Goal: Information Seeking & Learning: Learn about a topic

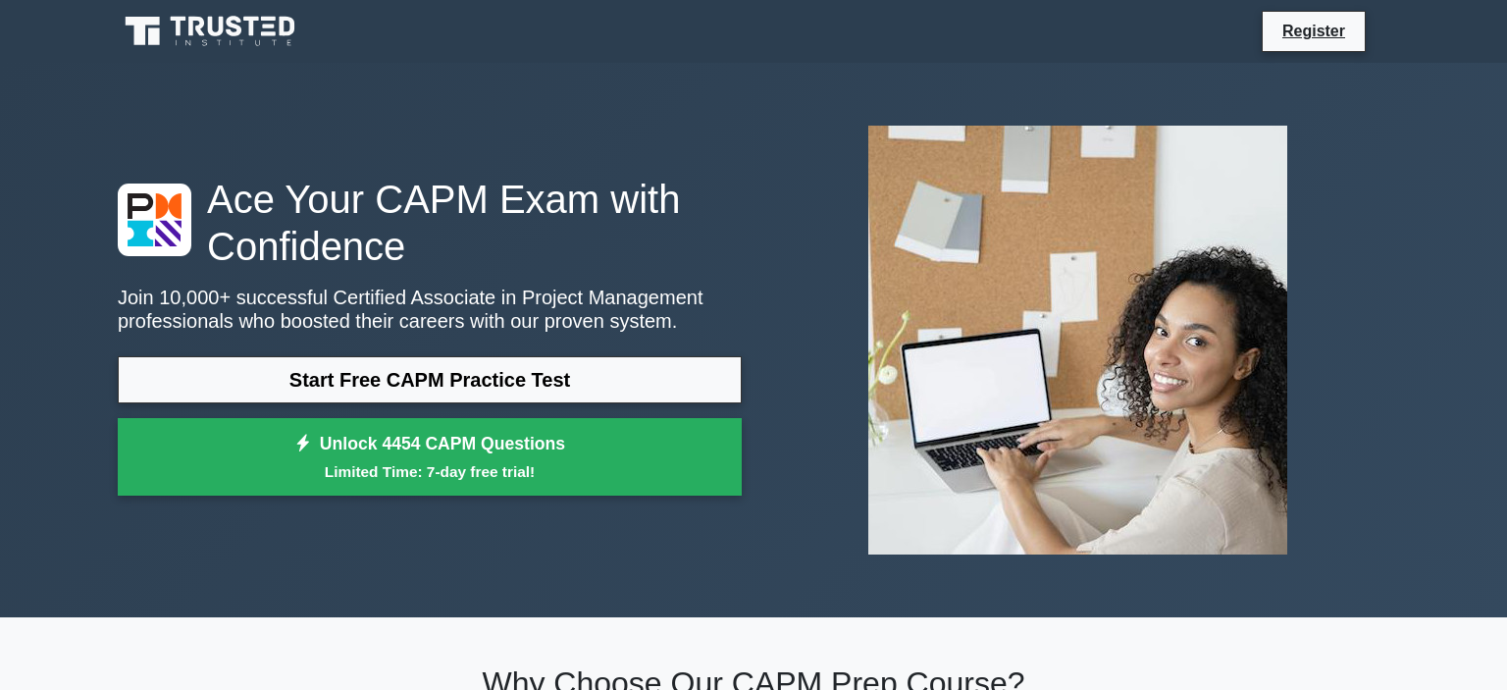
scroll to position [134, 0]
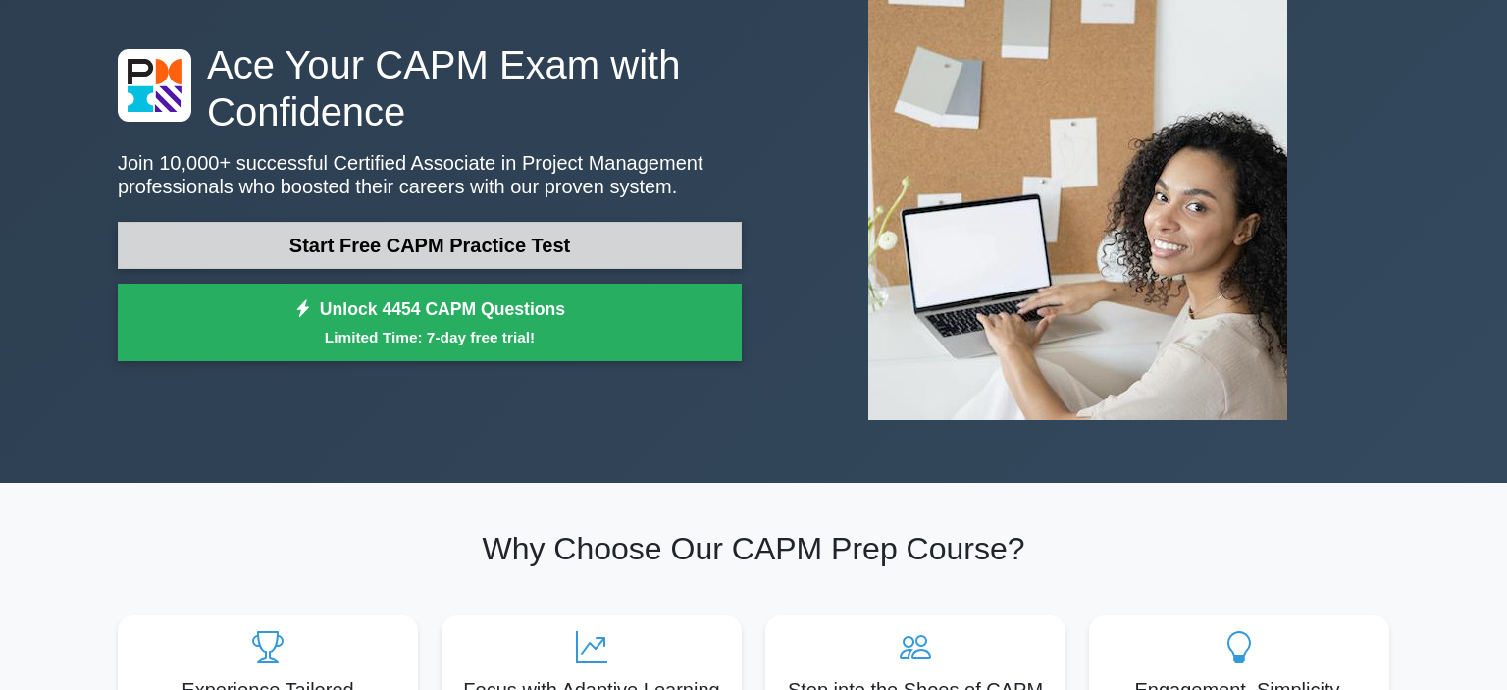
click at [657, 257] on link "Start Free CAPM Practice Test" at bounding box center [430, 245] width 624 height 47
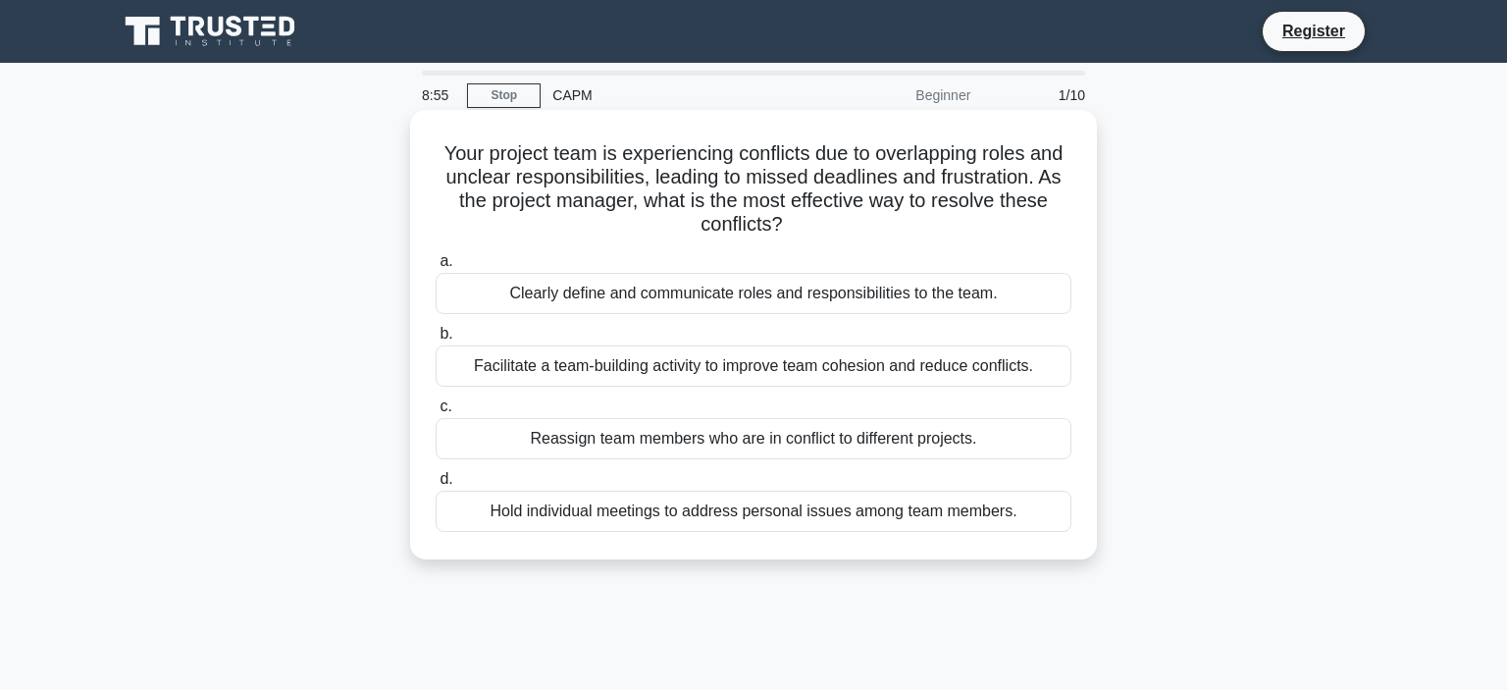
click at [983, 296] on div "Clearly define and communicate roles and responsibilities to the team." at bounding box center [754, 293] width 636 height 41
click at [436, 268] on input "a. Clearly define and communicate roles and responsibilities to the team." at bounding box center [436, 261] width 0 height 13
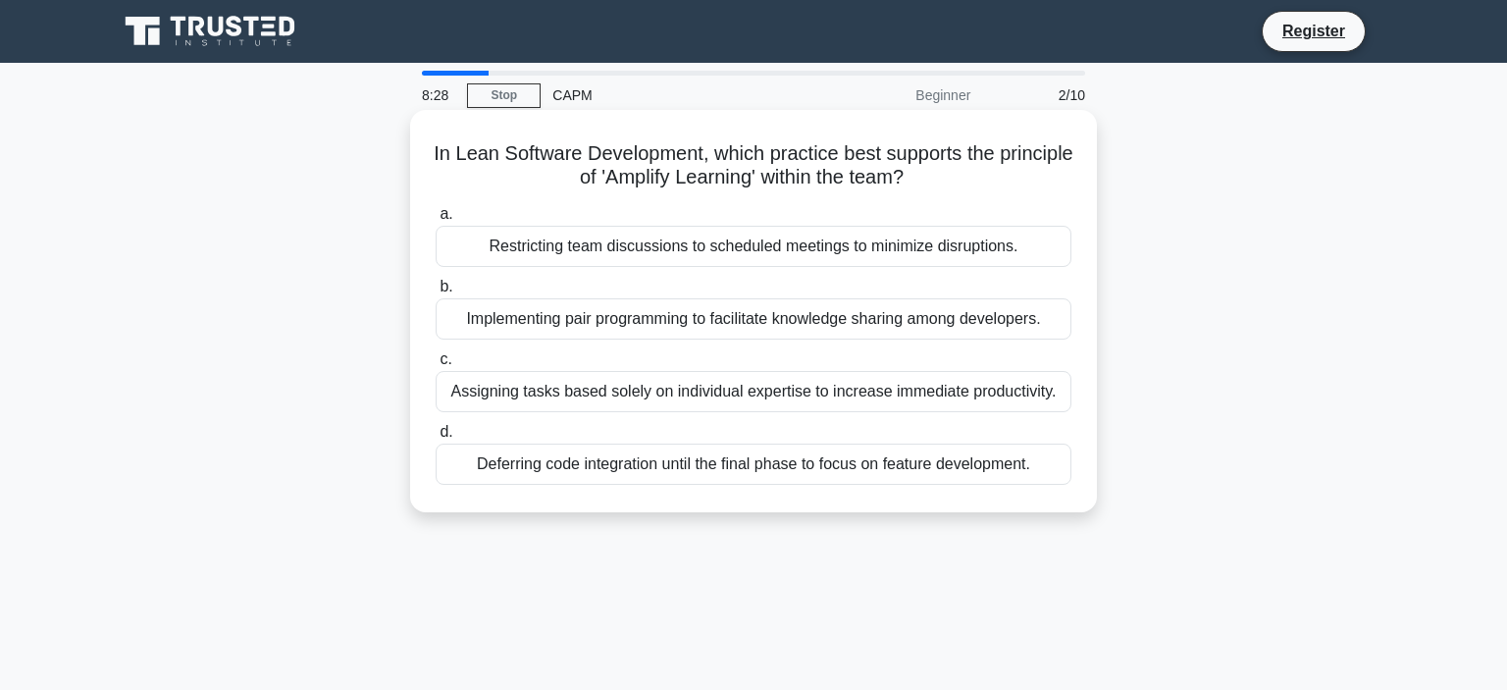
click at [1019, 312] on div "Implementing pair programming to facilitate knowledge sharing among developers." at bounding box center [754, 318] width 636 height 41
click at [436, 293] on input "b. Implementing pair programming to facilitate knowledge sharing among develope…" at bounding box center [436, 287] width 0 height 13
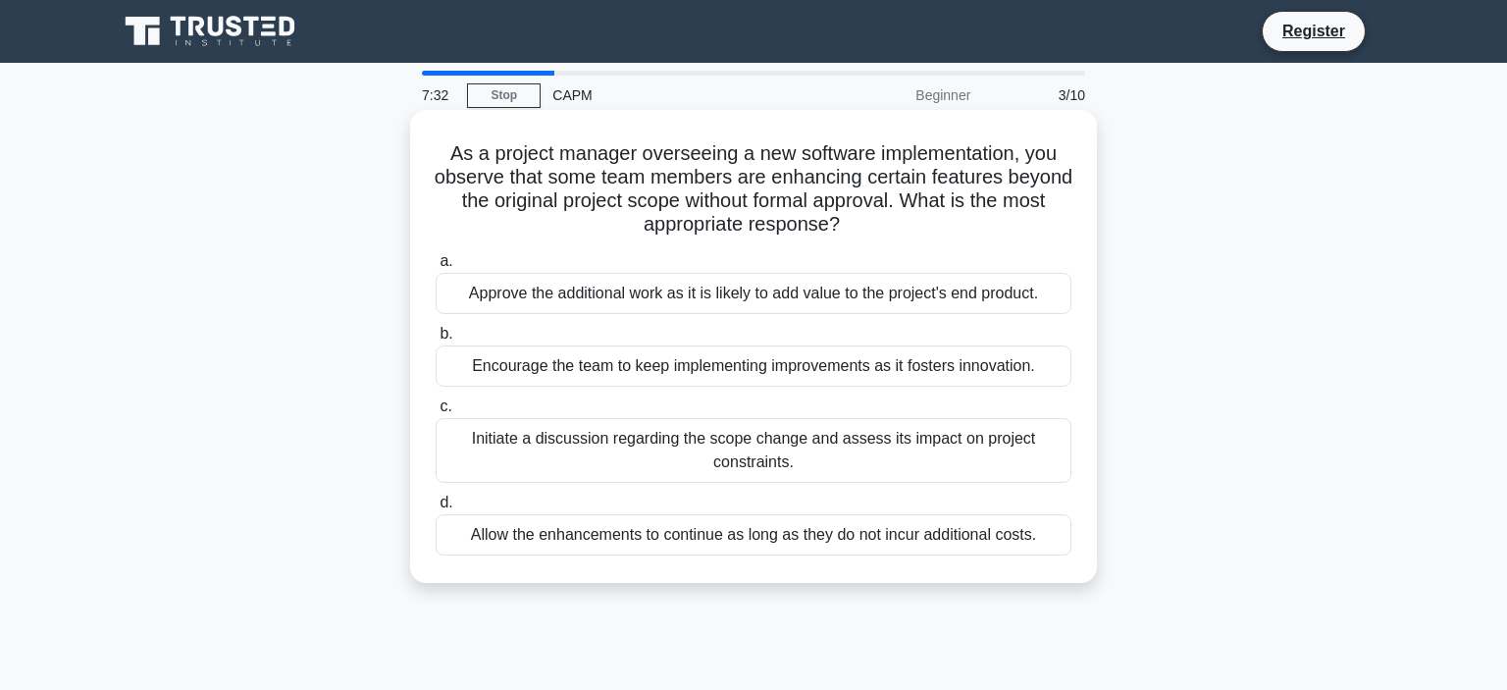
click at [995, 434] on div "Initiate a discussion regarding the scope change and assess its impact on proje…" at bounding box center [754, 450] width 636 height 65
click at [436, 413] on input "c. Initiate a discussion regarding the scope change and assess its impact on pr…" at bounding box center [436, 406] width 0 height 13
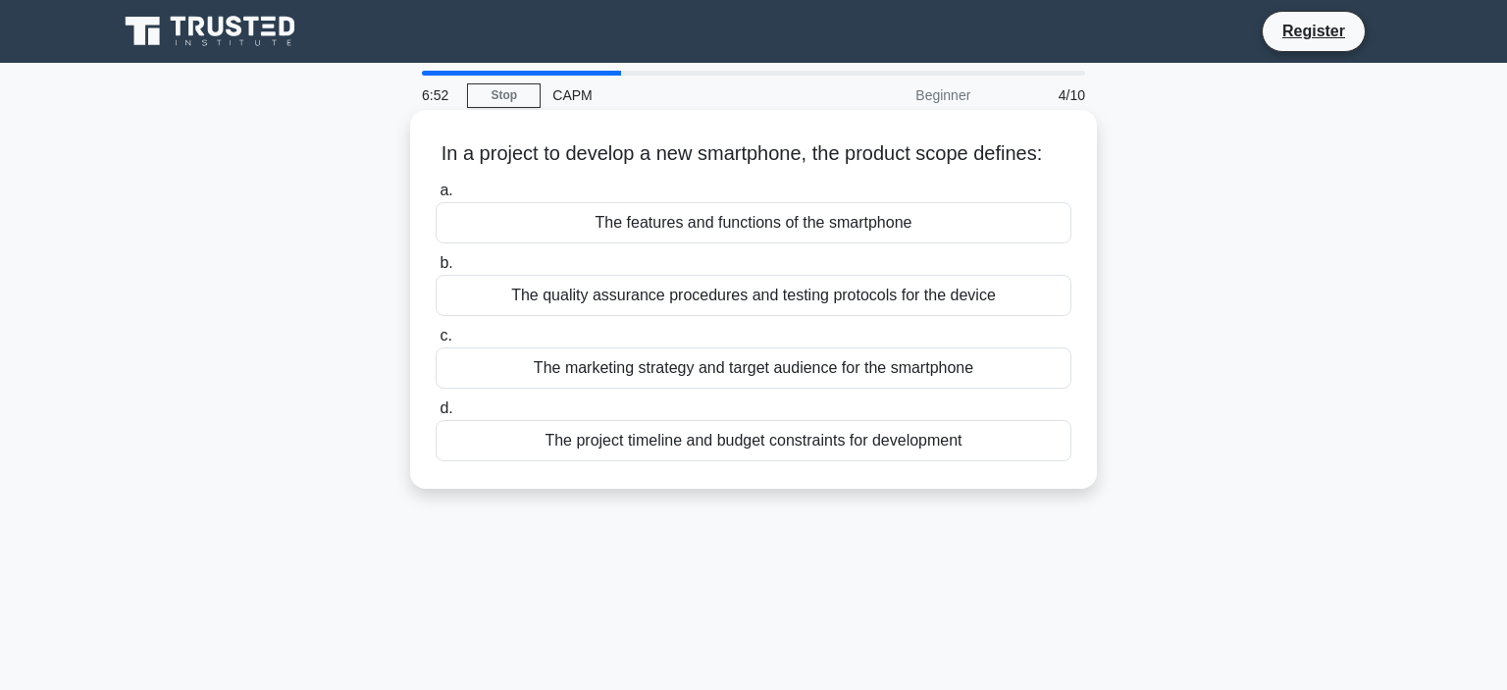
click at [928, 214] on div "The features and functions of the smartphone" at bounding box center [754, 222] width 636 height 41
click at [436, 197] on input "a. The features and functions of the smartphone" at bounding box center [436, 191] width 0 height 13
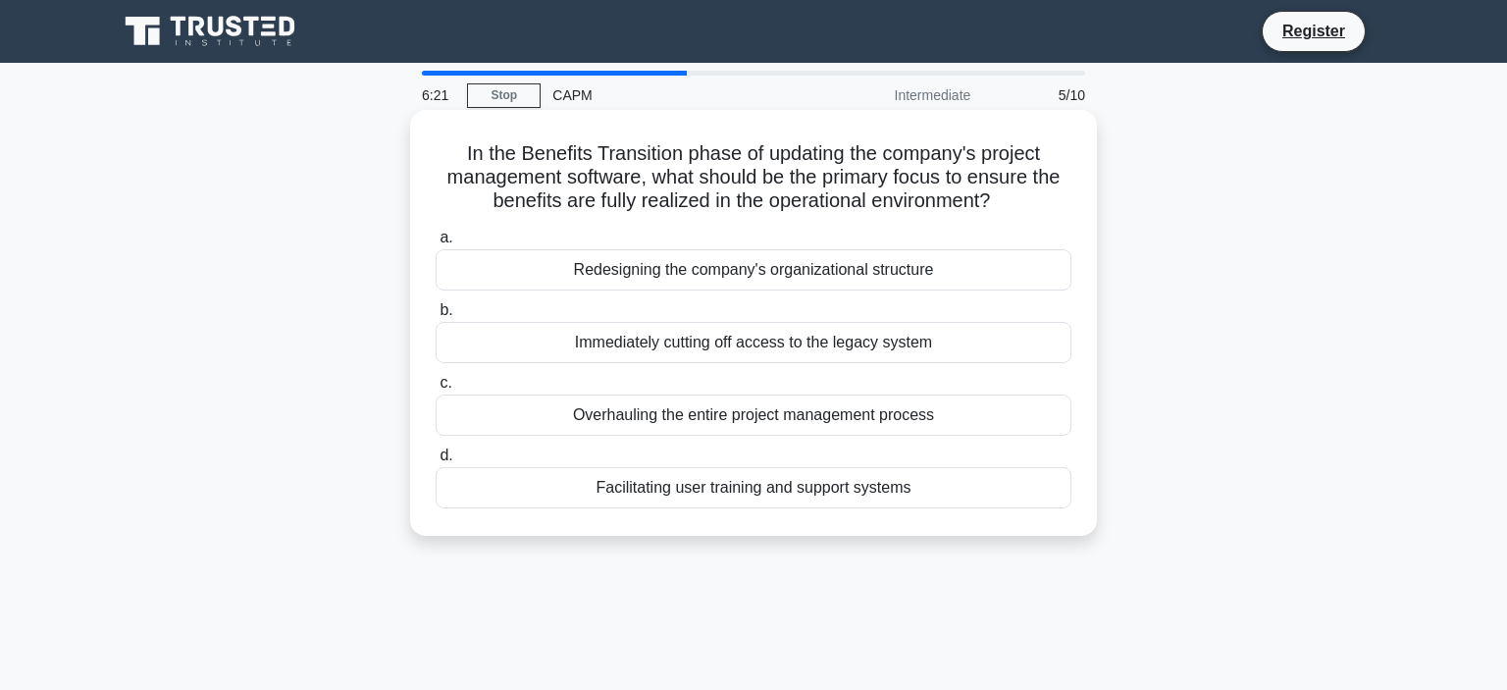
click at [871, 501] on div "Facilitating user training and support systems" at bounding box center [754, 487] width 636 height 41
click at [436, 462] on input "d. Facilitating user training and support systems" at bounding box center [436, 455] width 0 height 13
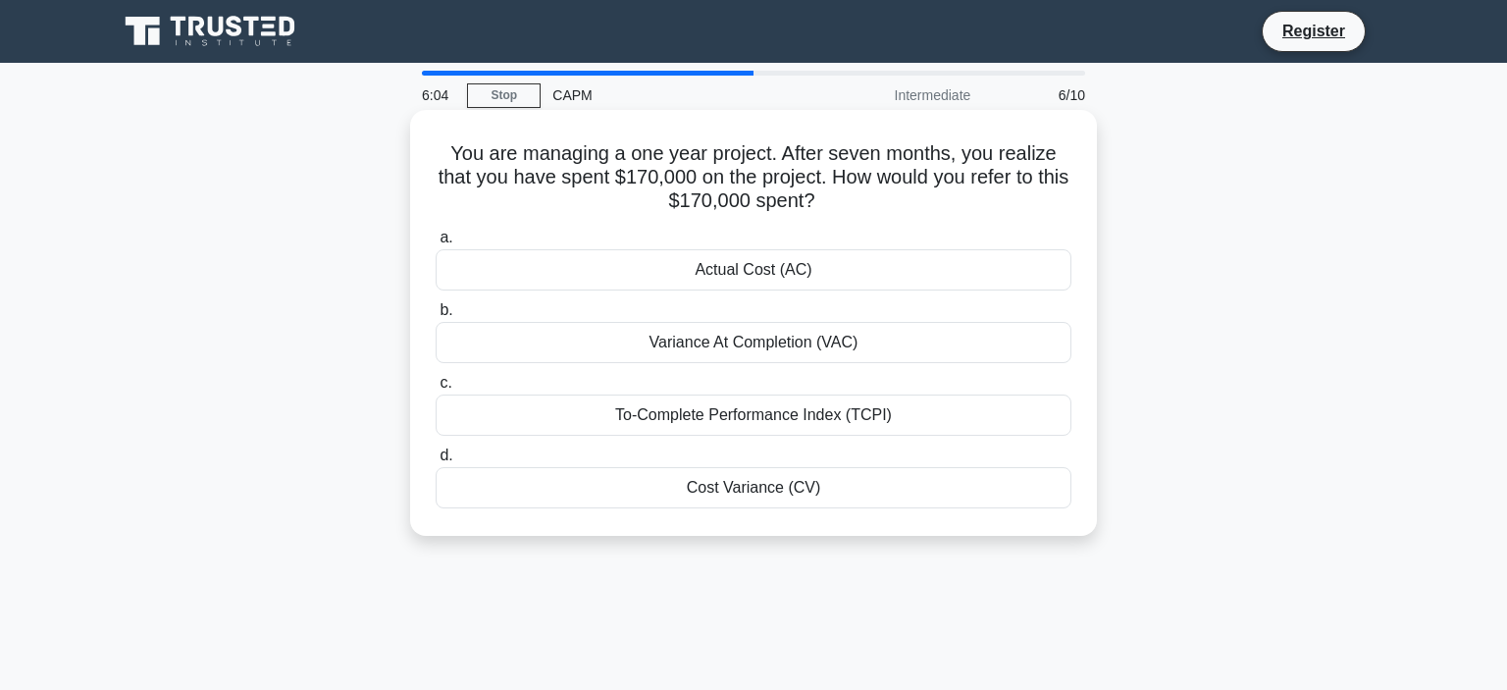
click at [971, 269] on div "Actual Cost (AC)" at bounding box center [754, 269] width 636 height 41
click at [436, 244] on input "a. Actual Cost (AC)" at bounding box center [436, 238] width 0 height 13
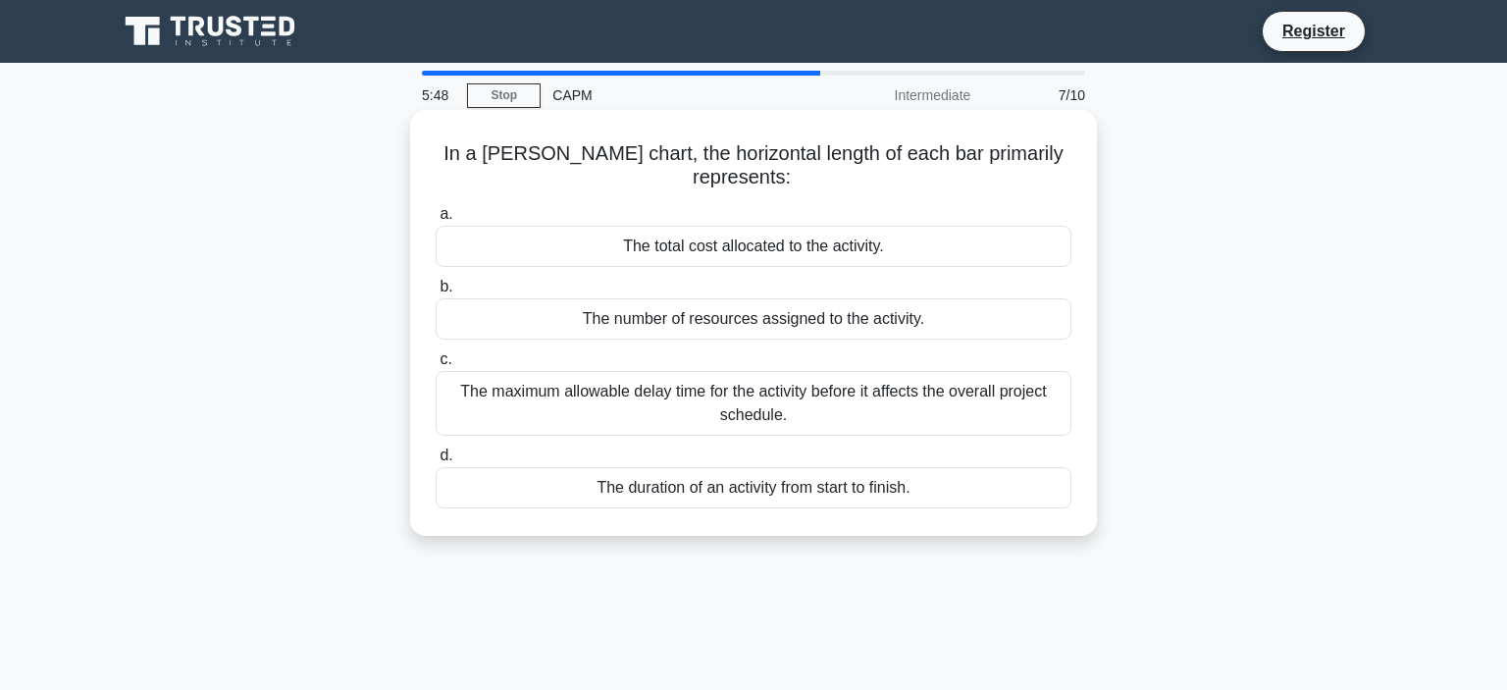
click at [957, 467] on div "The duration of an activity from start to finish." at bounding box center [754, 487] width 636 height 41
click at [436, 453] on input "d. The duration of an activity from start to finish." at bounding box center [436, 455] width 0 height 13
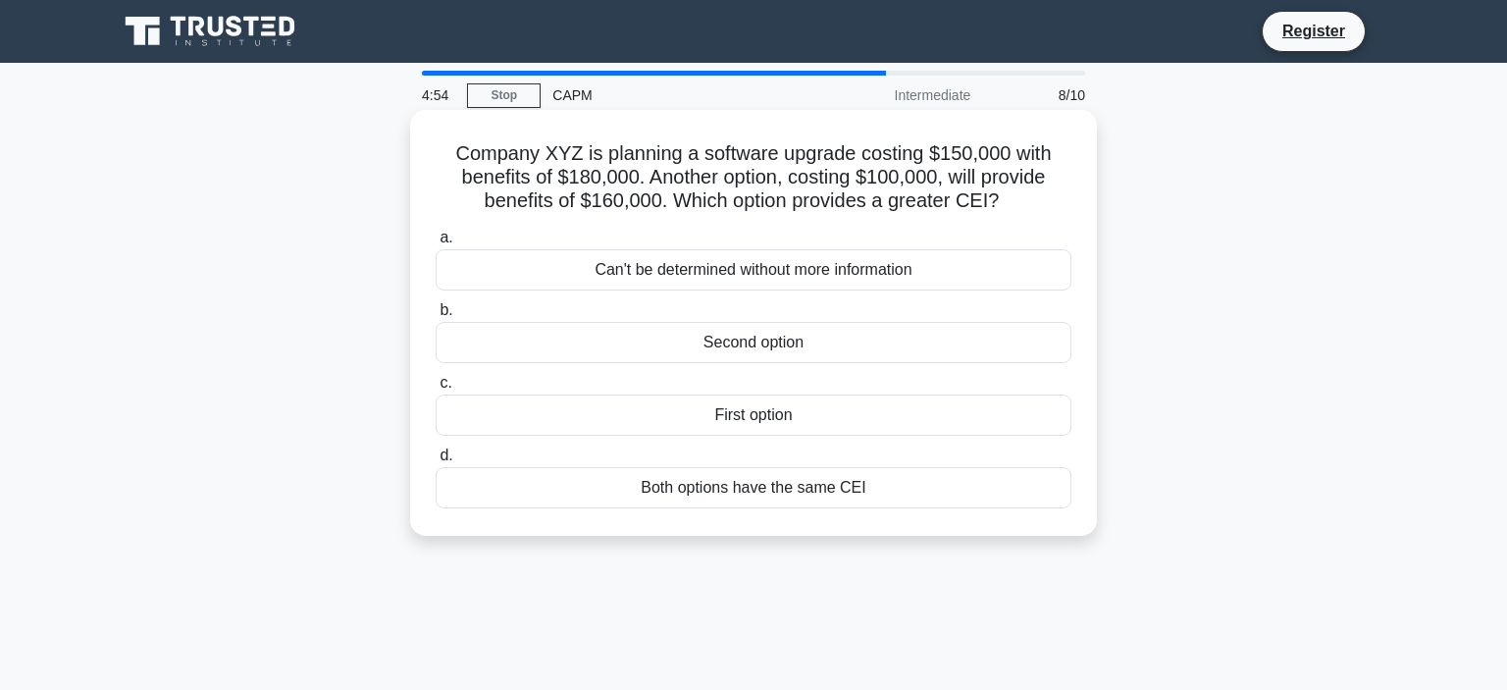
click at [870, 269] on div "Can't be determined without more information" at bounding box center [754, 269] width 636 height 41
click at [436, 244] on input "a. Can't be determined without more information" at bounding box center [436, 238] width 0 height 13
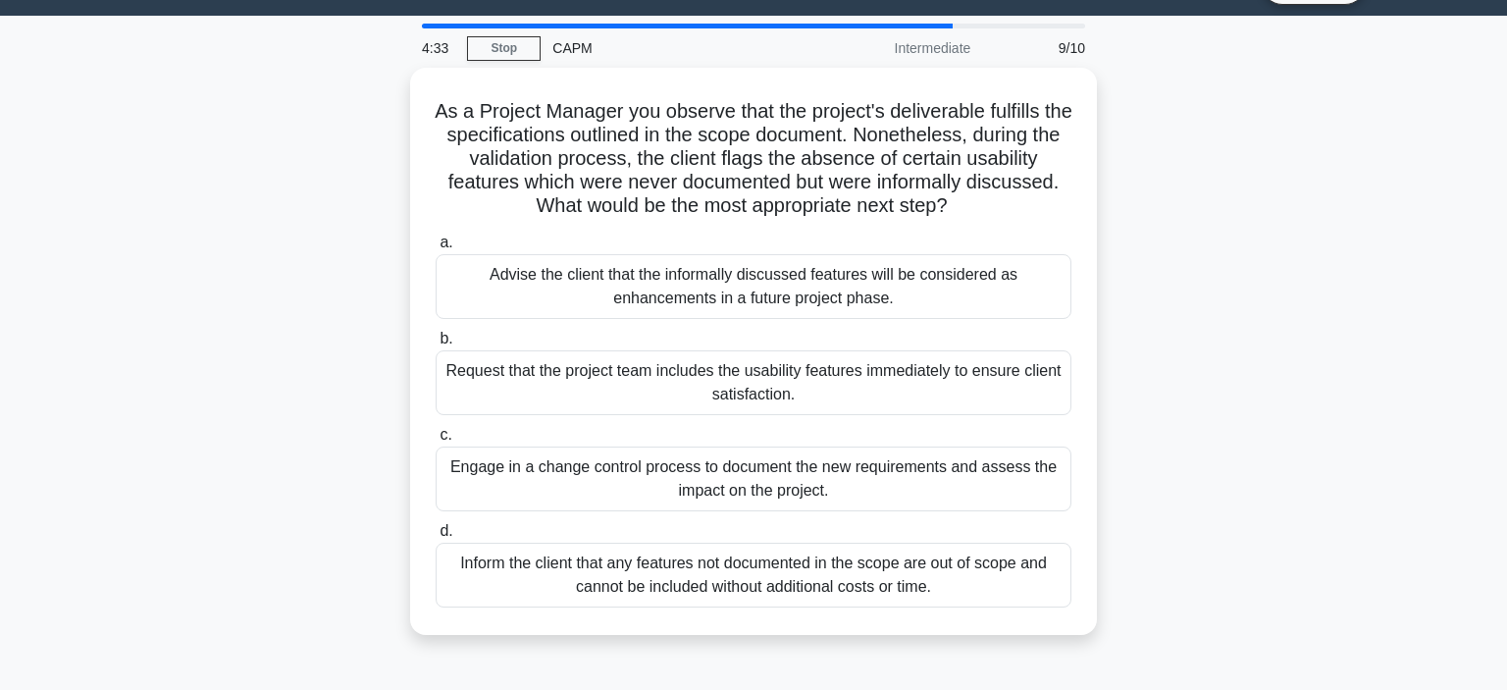
scroll to position [49, 0]
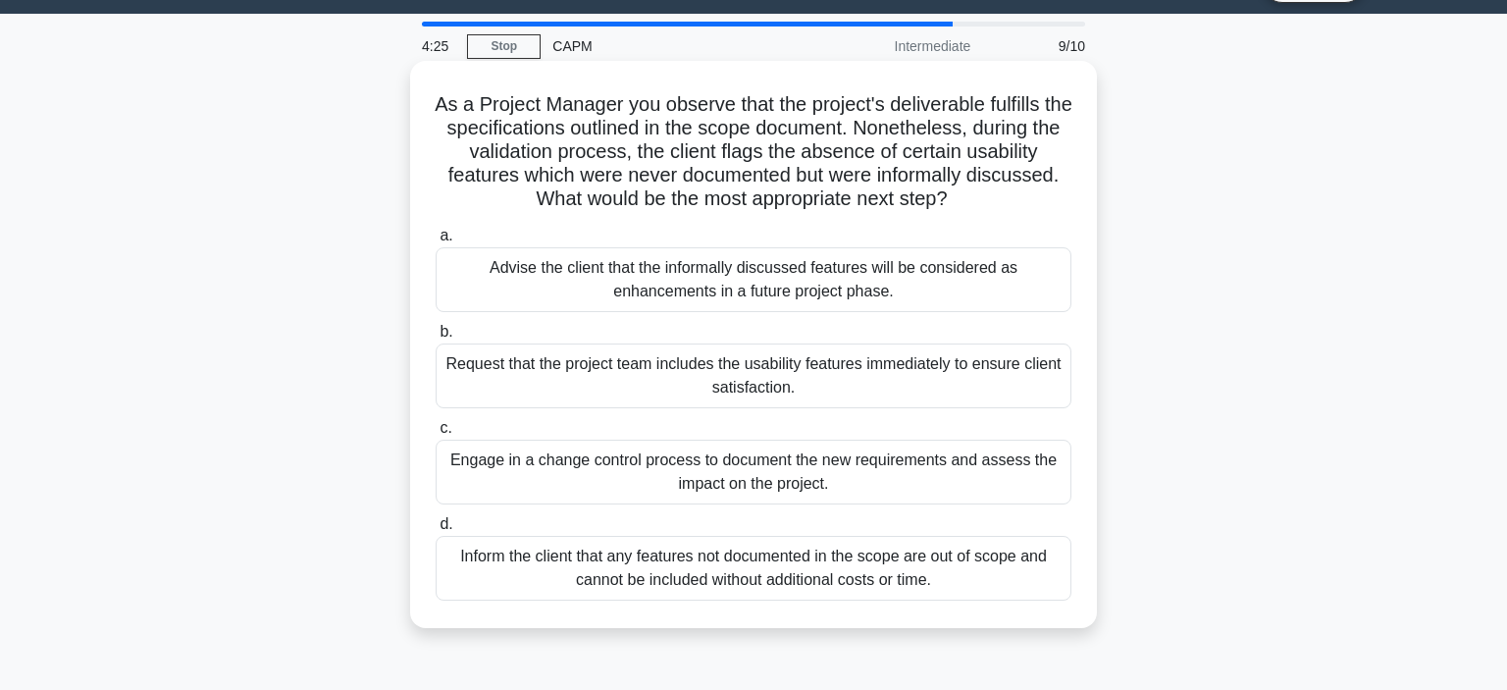
click at [923, 473] on div "Engage in a change control process to document the new requirements and assess …" at bounding box center [754, 472] width 636 height 65
click at [436, 435] on input "c. Engage in a change control process to document the new requirements and asse…" at bounding box center [436, 428] width 0 height 13
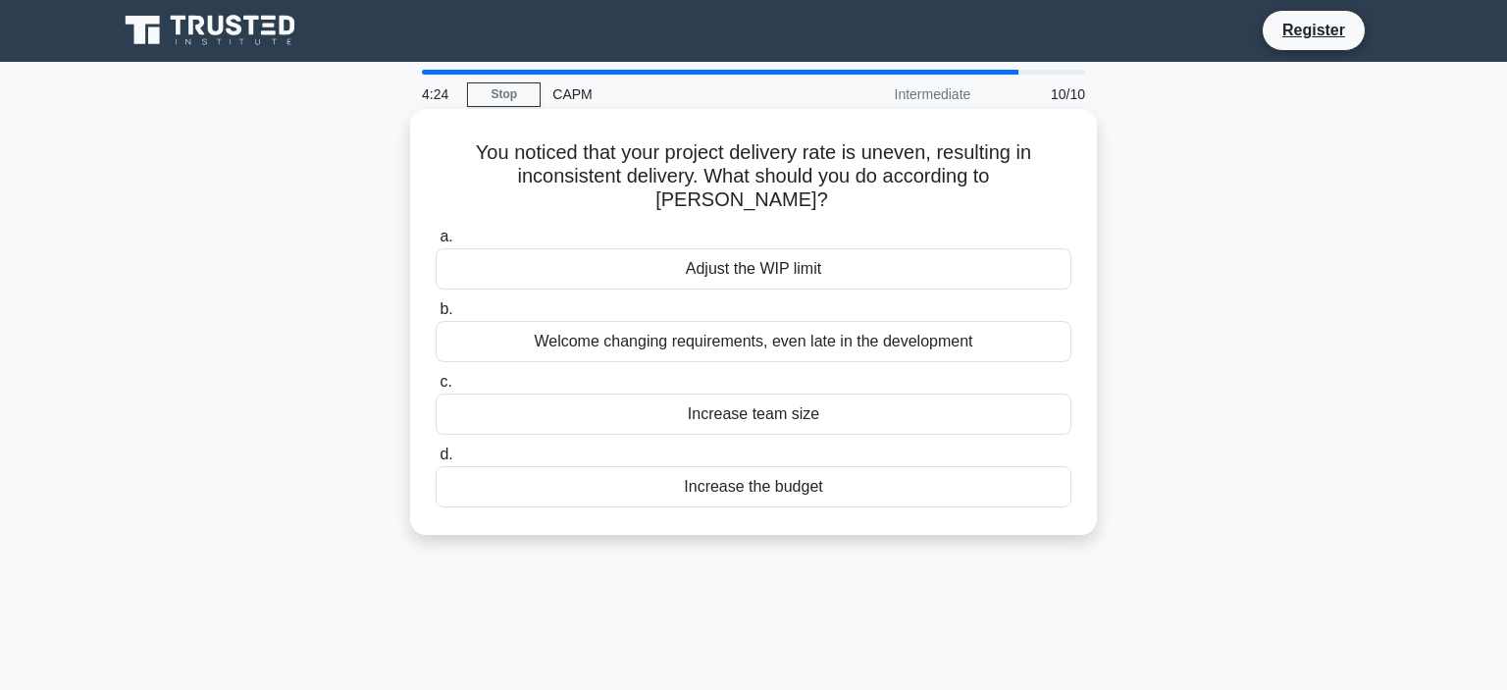
scroll to position [0, 0]
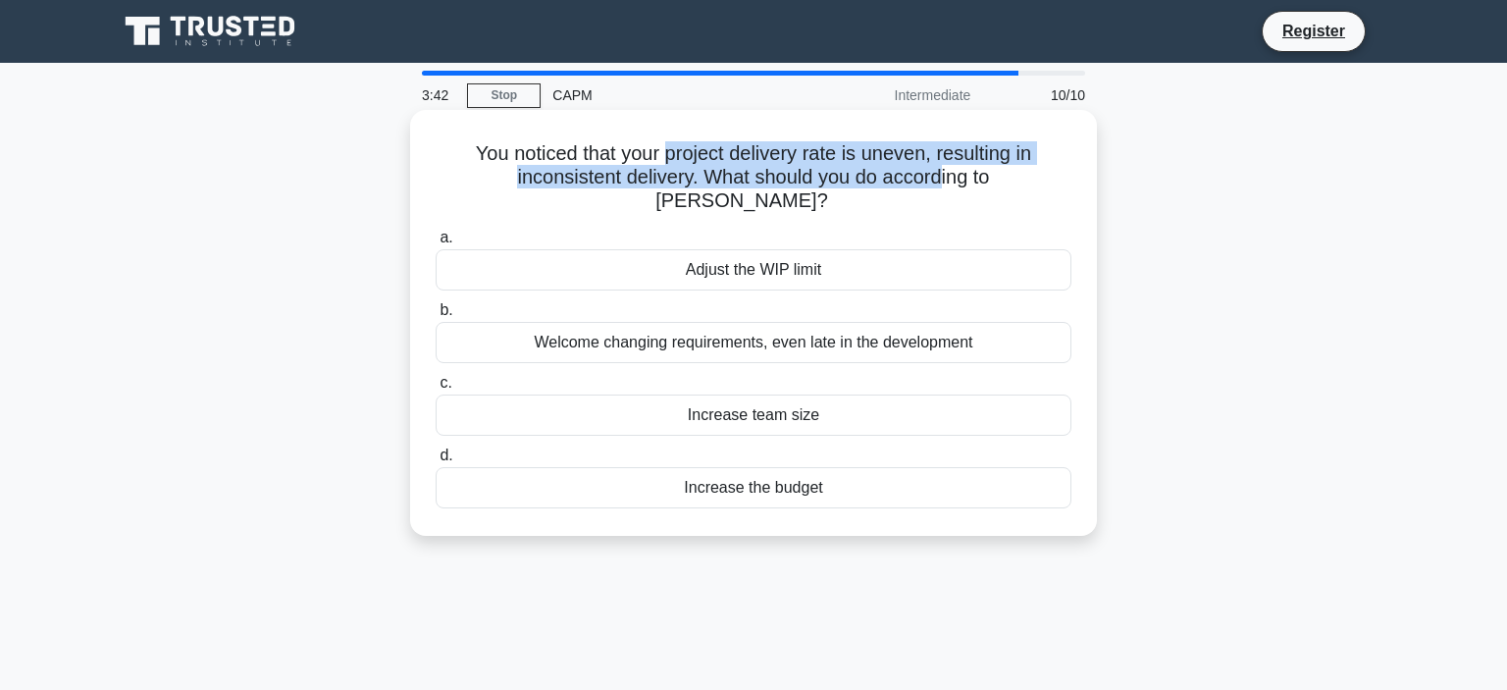
drag, startPoint x: 664, startPoint y: 153, endPoint x: 889, endPoint y: 171, distance: 225.4
click at [889, 171] on h5 "You noticed that your project delivery rate is uneven, resulting in inconsisten…" at bounding box center [754, 177] width 640 height 73
click at [764, 150] on h5 "You noticed that your project delivery rate is uneven, resulting in inconsisten…" at bounding box center [754, 177] width 640 height 73
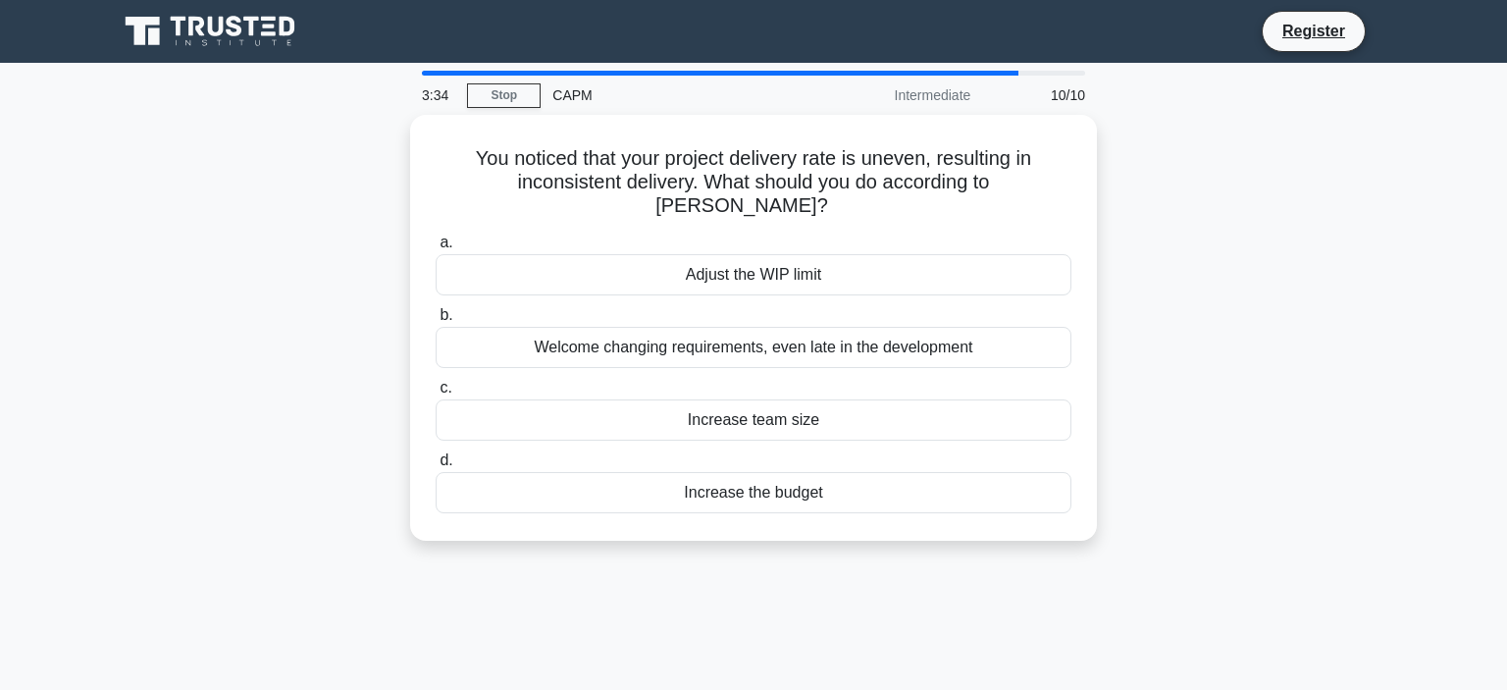
drag, startPoint x: 947, startPoint y: 241, endPoint x: 891, endPoint y: 57, distance: 192.8
click at [891, 57] on body "Register 3:34 Stop CAPM" at bounding box center [753, 530] width 1507 height 1060
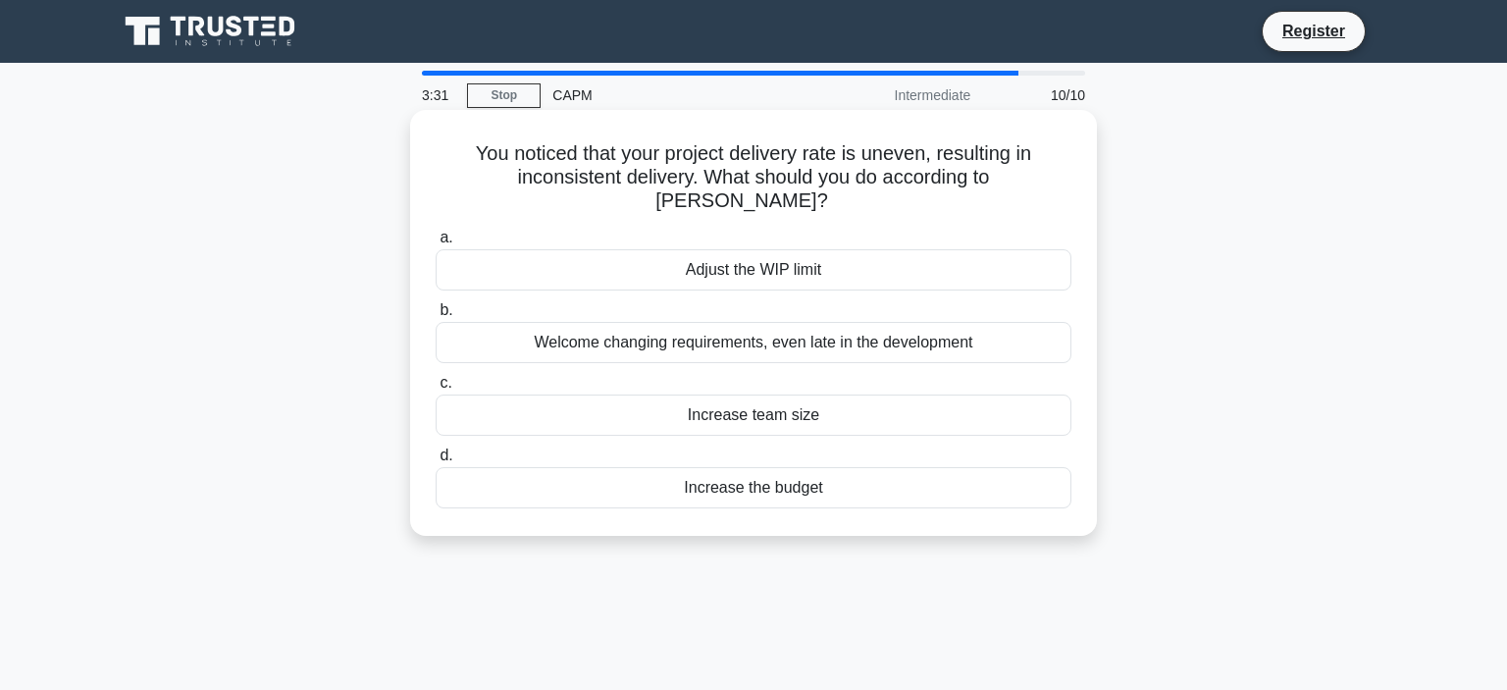
click at [868, 261] on div "Adjust the WIP limit" at bounding box center [754, 269] width 636 height 41
click at [436, 244] on input "a. Adjust the WIP limit" at bounding box center [436, 238] width 0 height 13
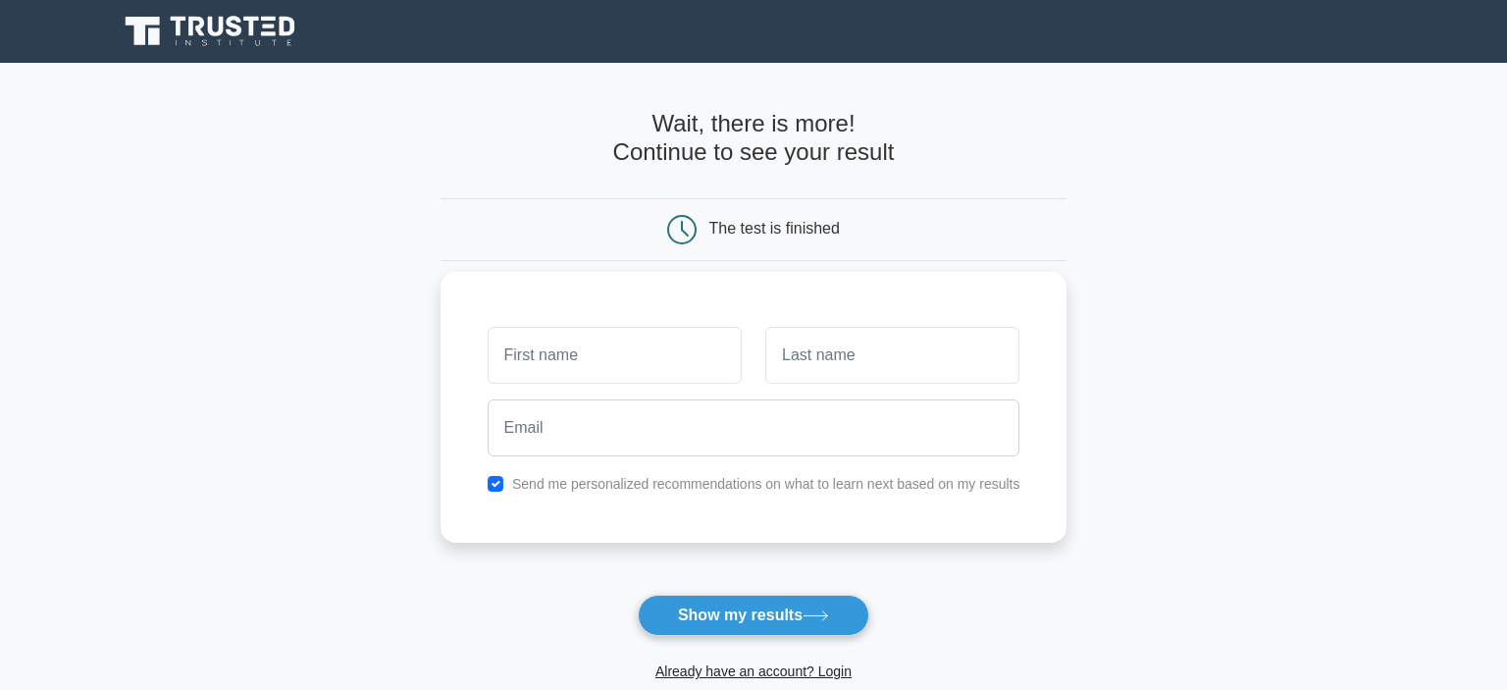
scroll to position [157, 0]
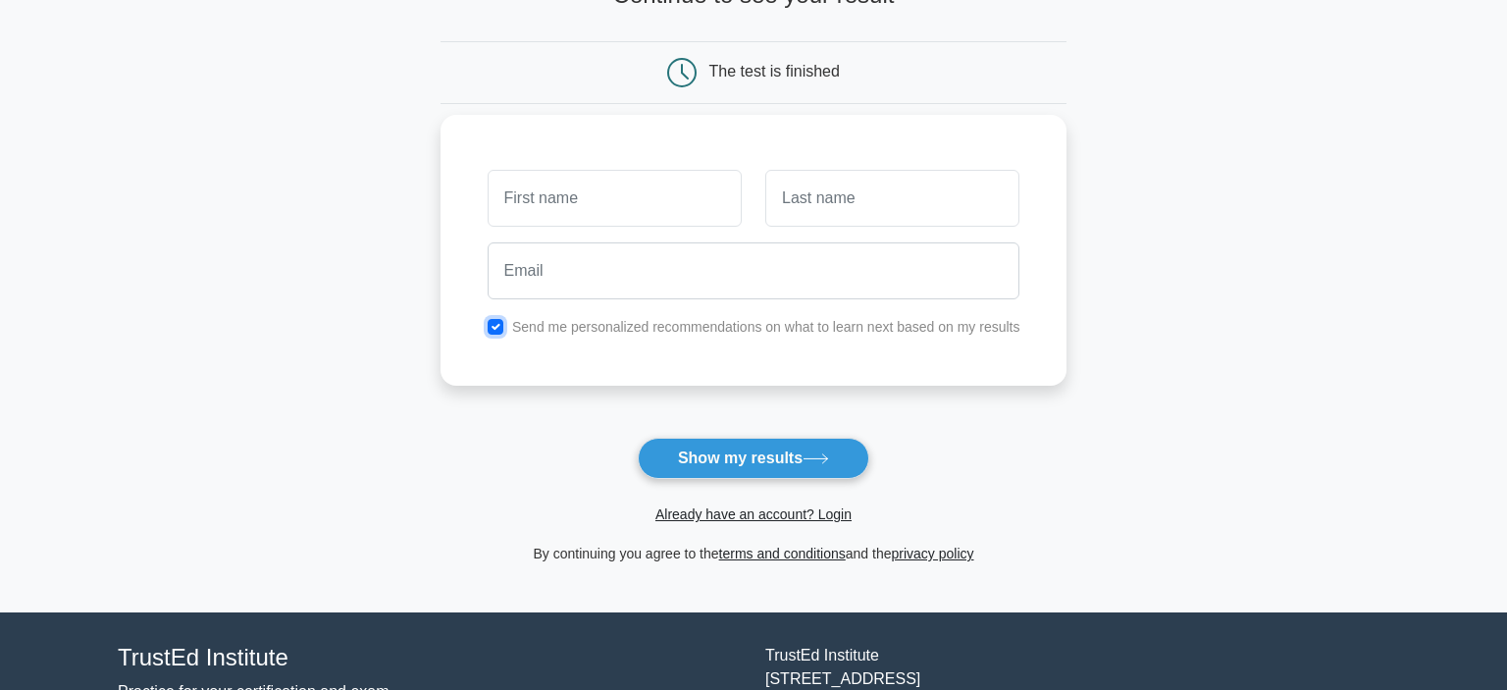
click at [493, 319] on input "checkbox" at bounding box center [496, 327] width 16 height 16
checkbox input "false"
click at [605, 207] on input "text" at bounding box center [615, 198] width 254 height 57
click at [728, 475] on button "Show my results" at bounding box center [754, 458] width 232 height 41
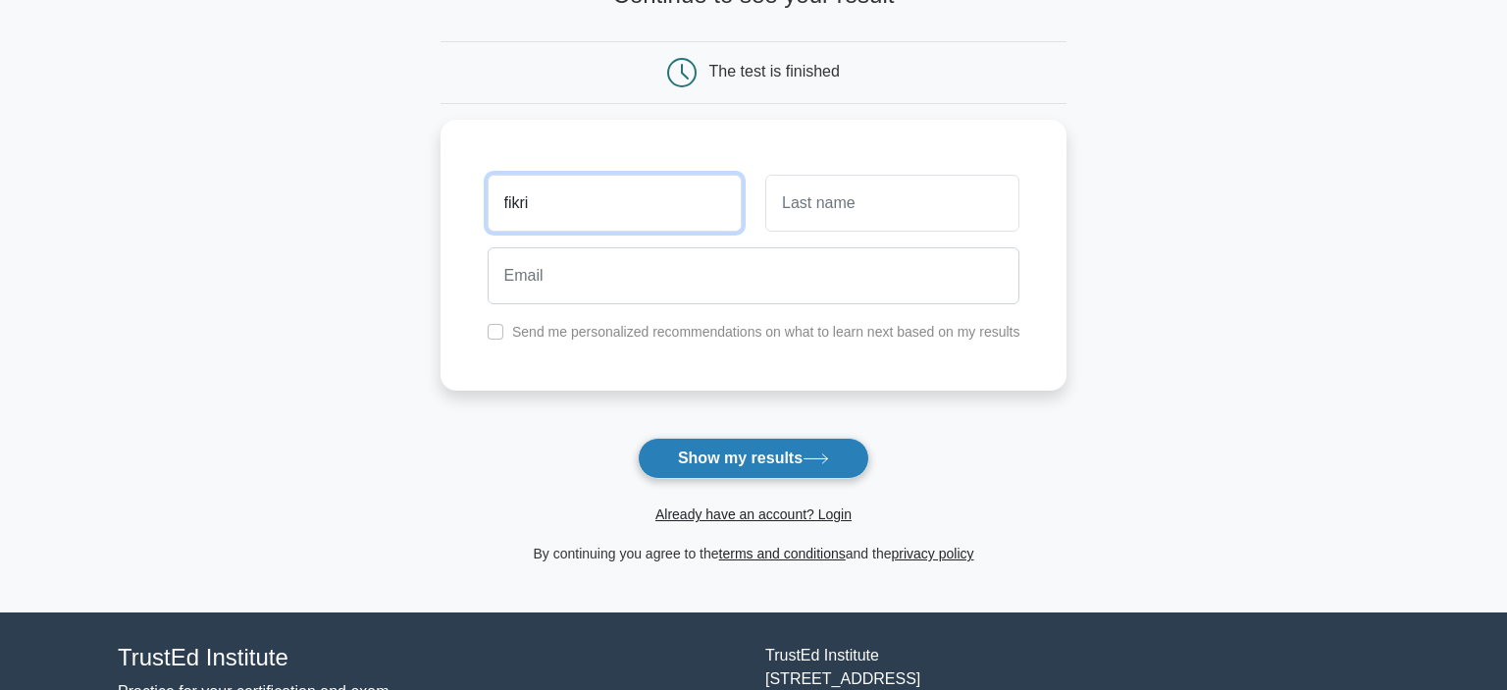
type input "fikri"
click at [779, 445] on button "Show my results" at bounding box center [754, 458] width 232 height 41
click at [739, 464] on button "Show my results" at bounding box center [754, 458] width 232 height 41
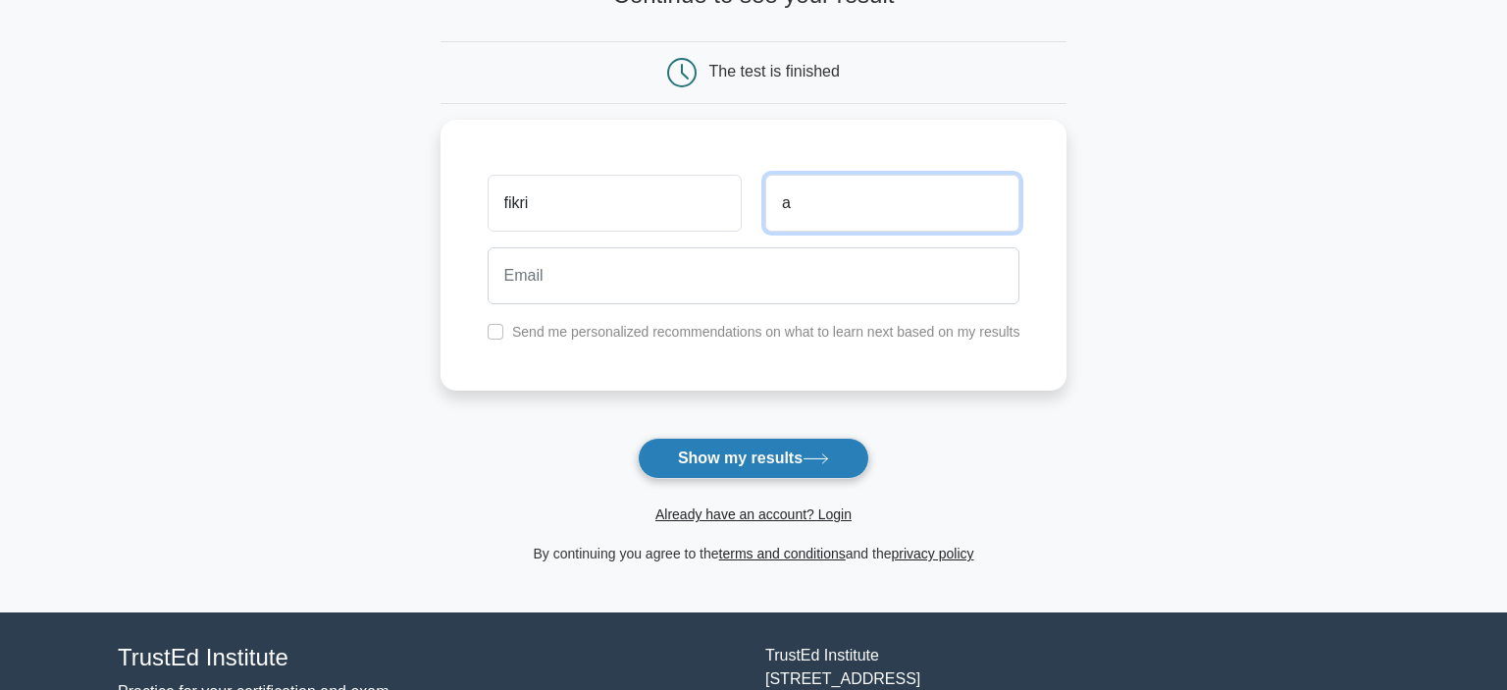
type input "a"
click at [782, 442] on button "Show my results" at bounding box center [754, 458] width 232 height 41
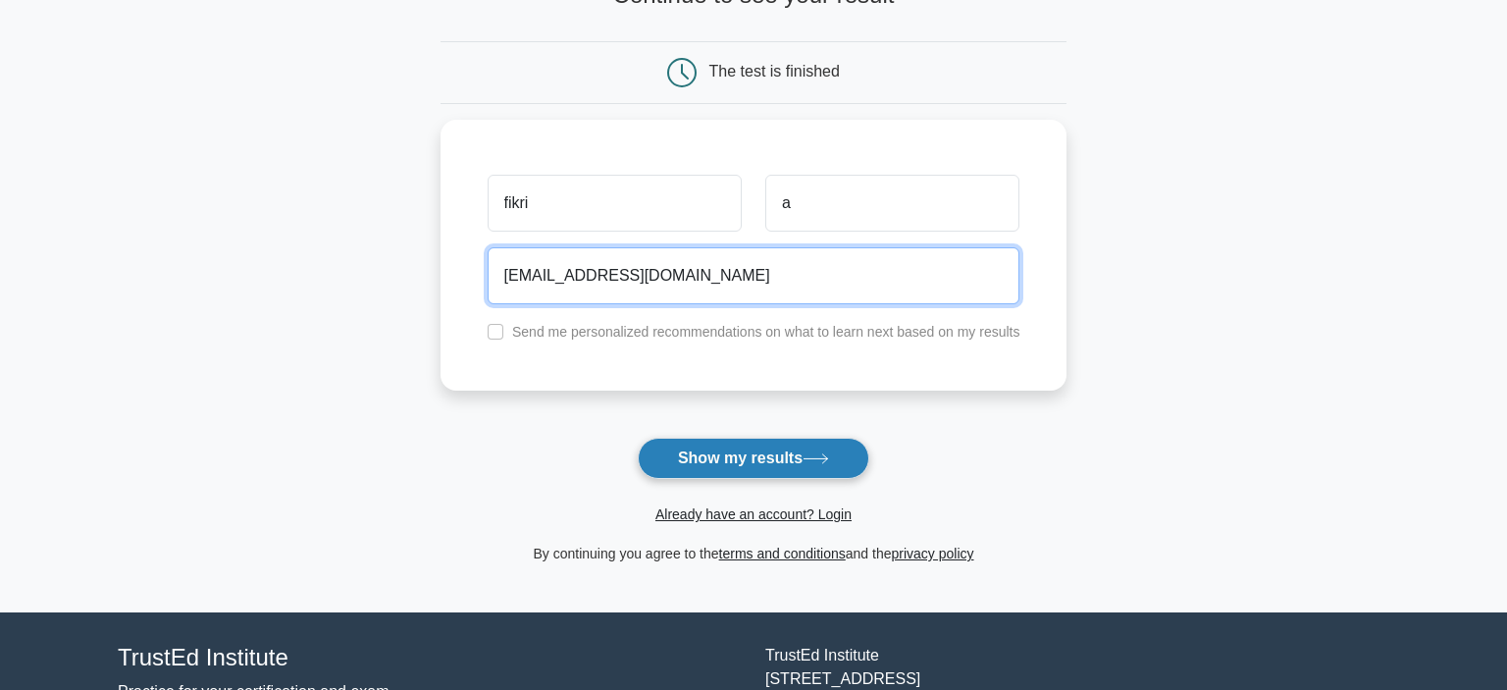
type input "fikriahaekal14@gmail.com"
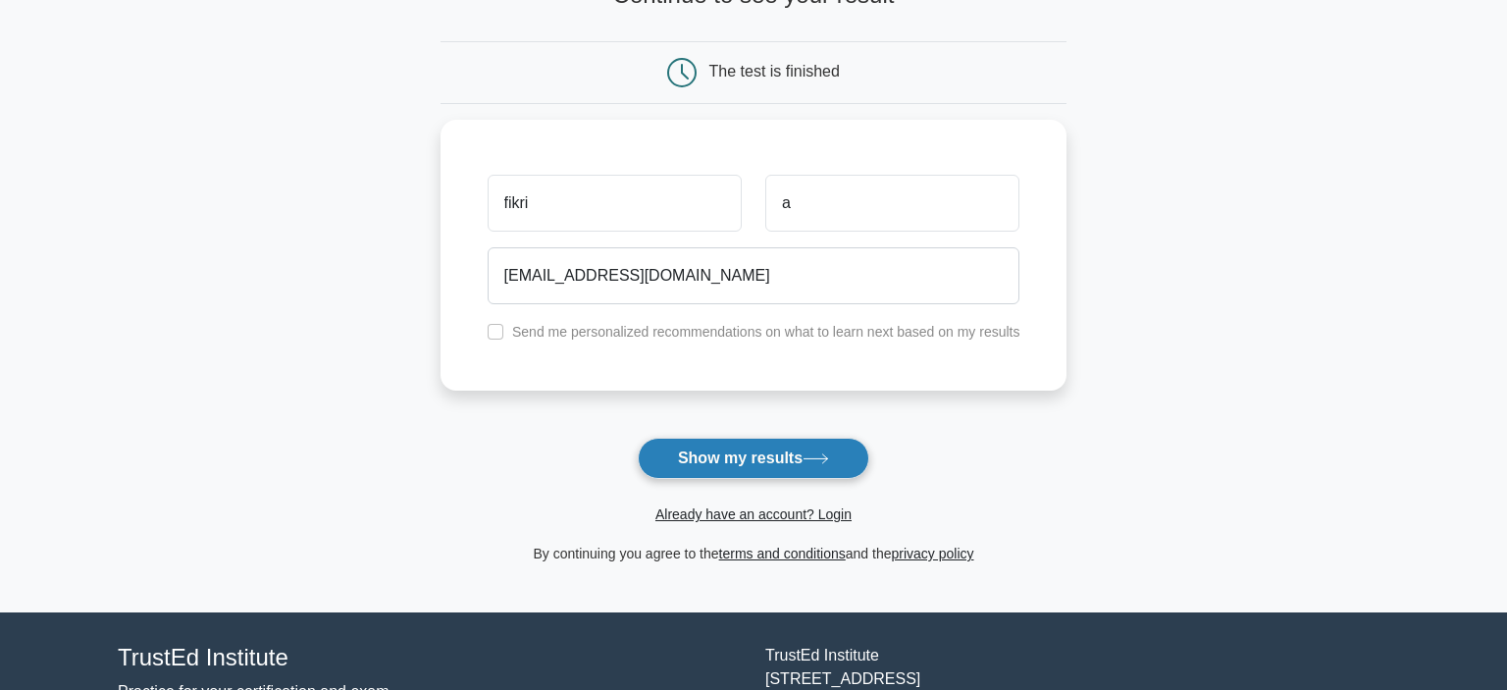
click at [815, 445] on button "Show my results" at bounding box center [754, 458] width 232 height 41
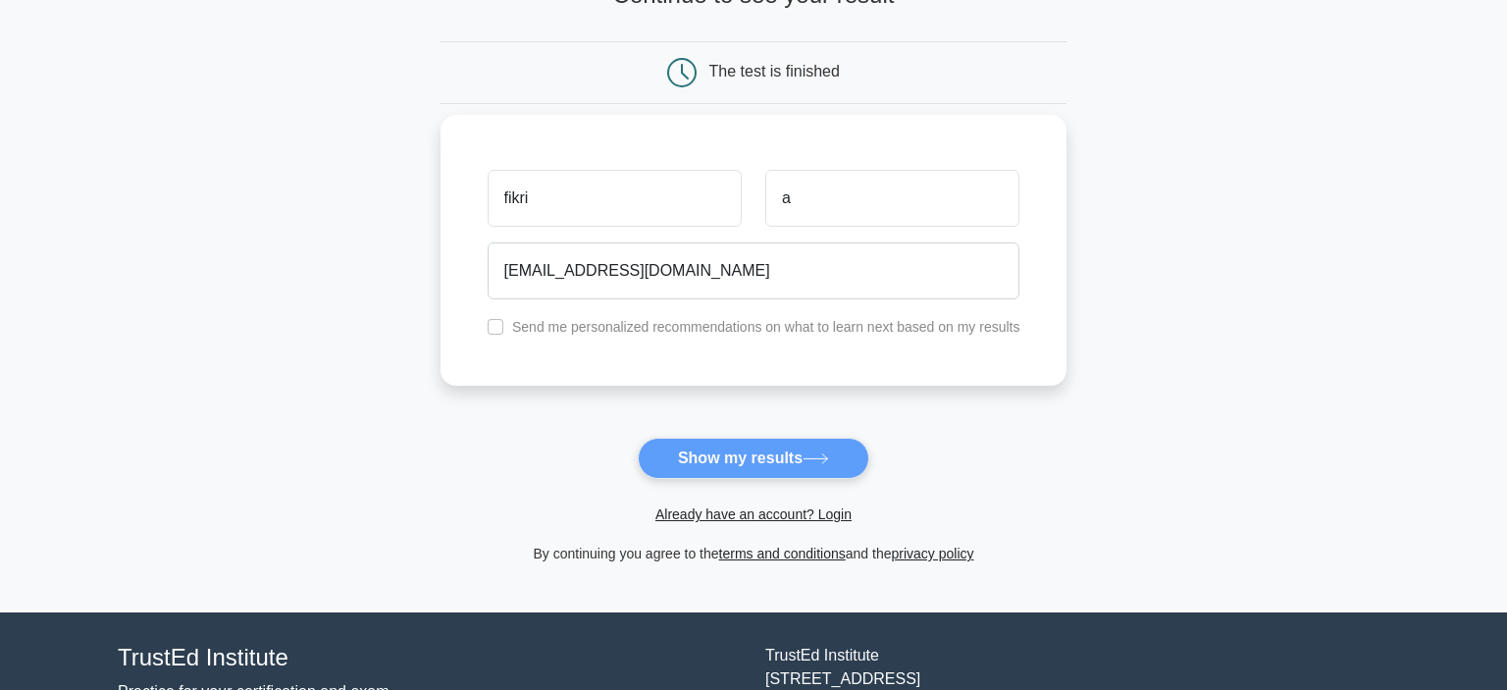
scroll to position [0, 0]
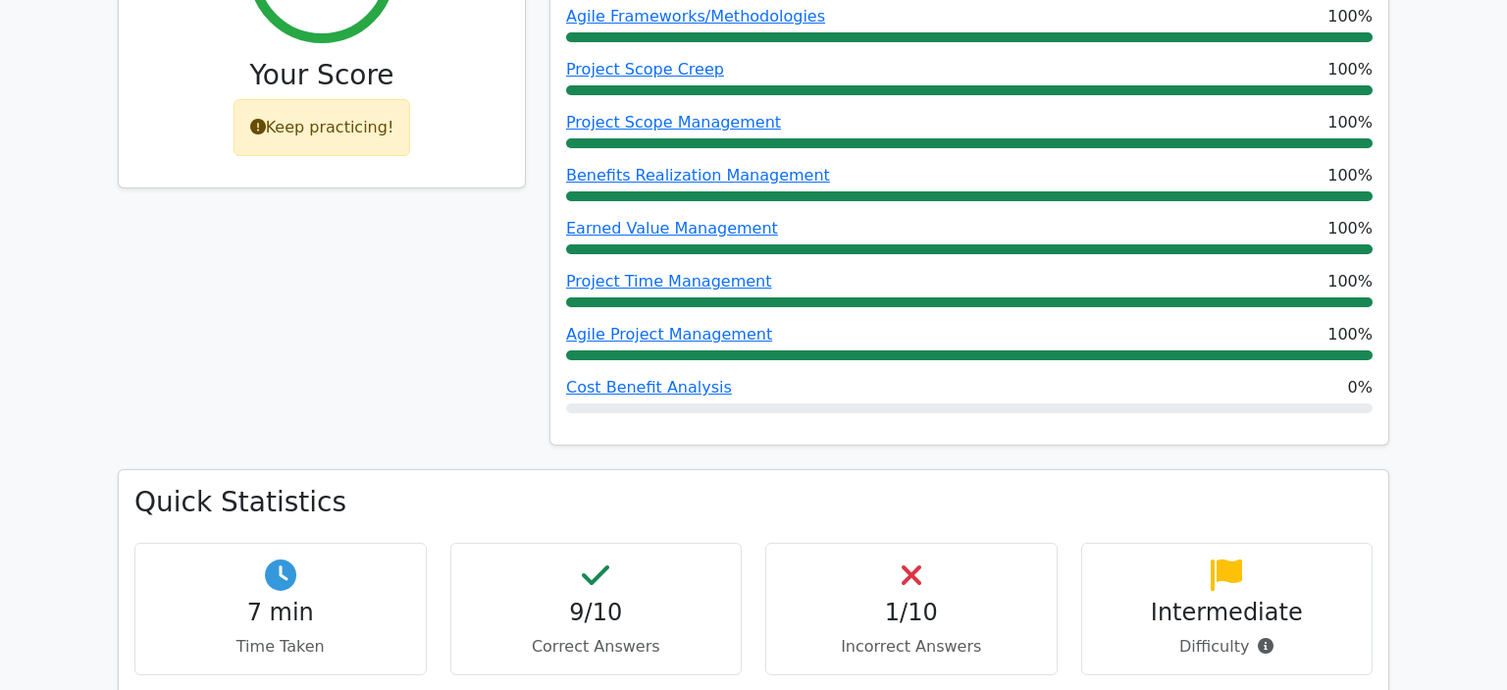
scroll to position [1036, 0]
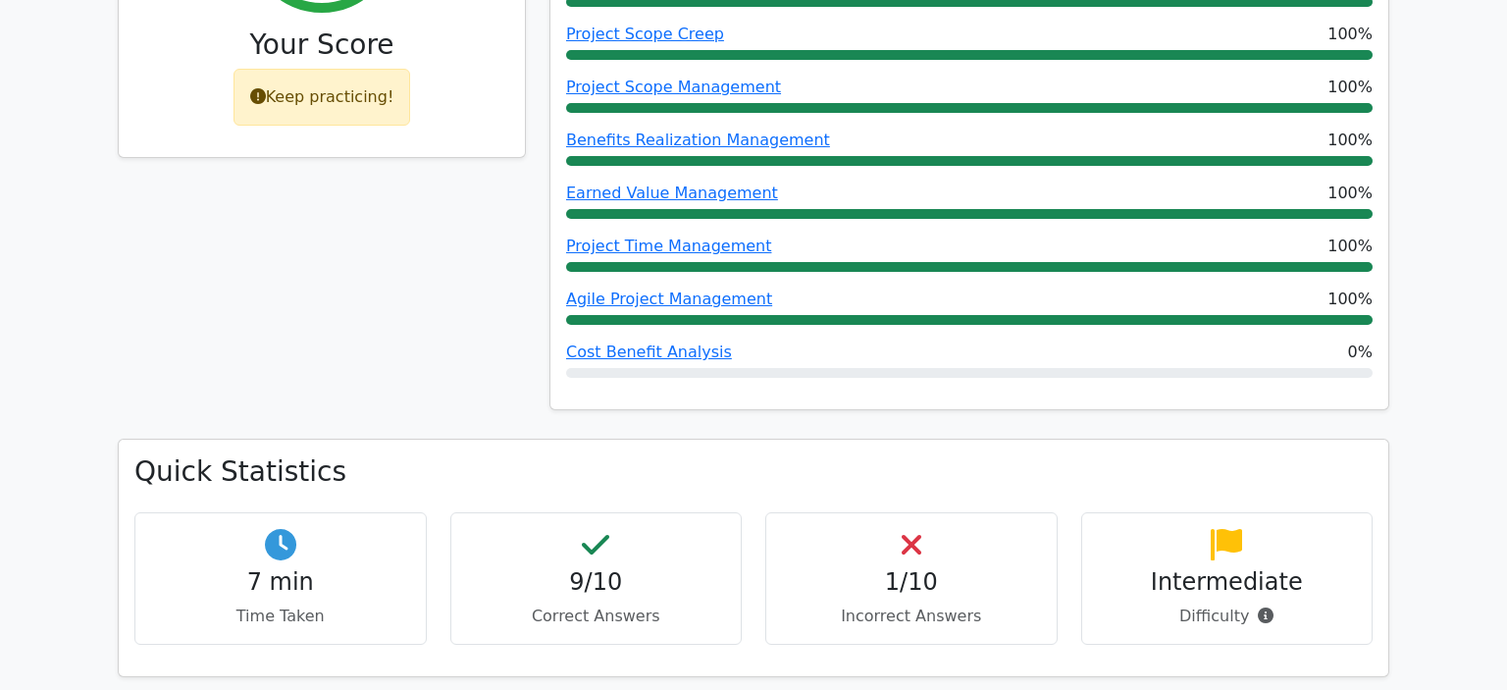
click at [739, 341] on div "Cost Benefit Analysis 0%" at bounding box center [969, 353] width 807 height 24
click at [783, 300] on div "Performance by Topic Conflict Management 100% Agile Frameworks/Methodologies 10…" at bounding box center [970, 127] width 838 height 565
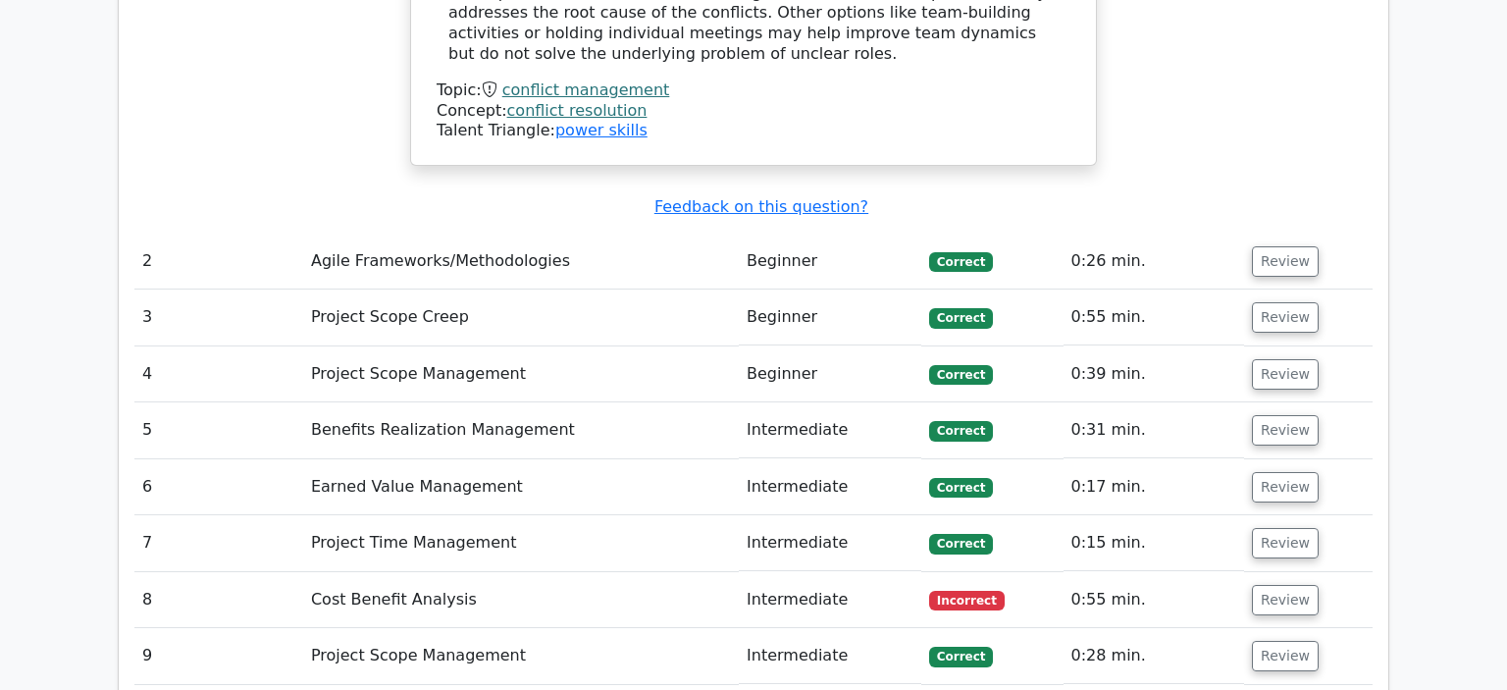
scroll to position [2497, 0]
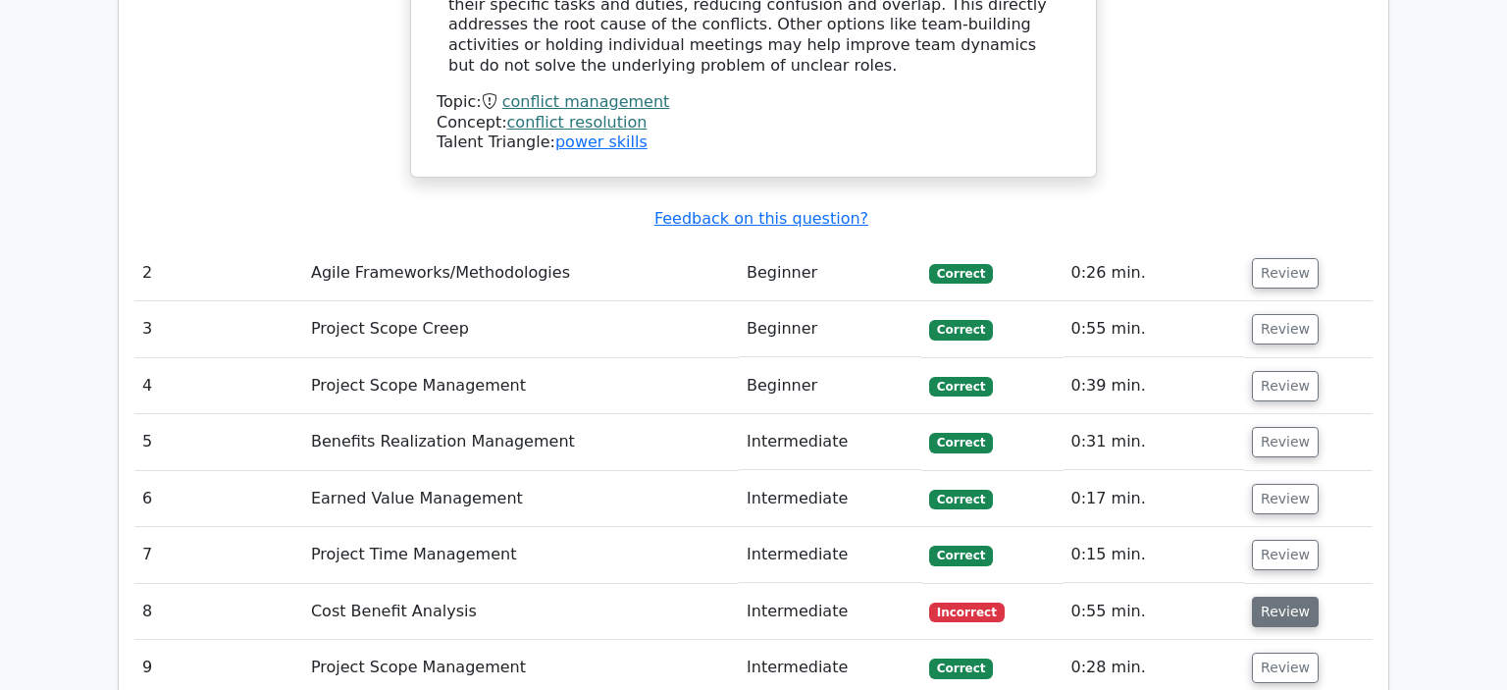
click at [1283, 597] on button "Review" at bounding box center [1285, 612] width 67 height 30
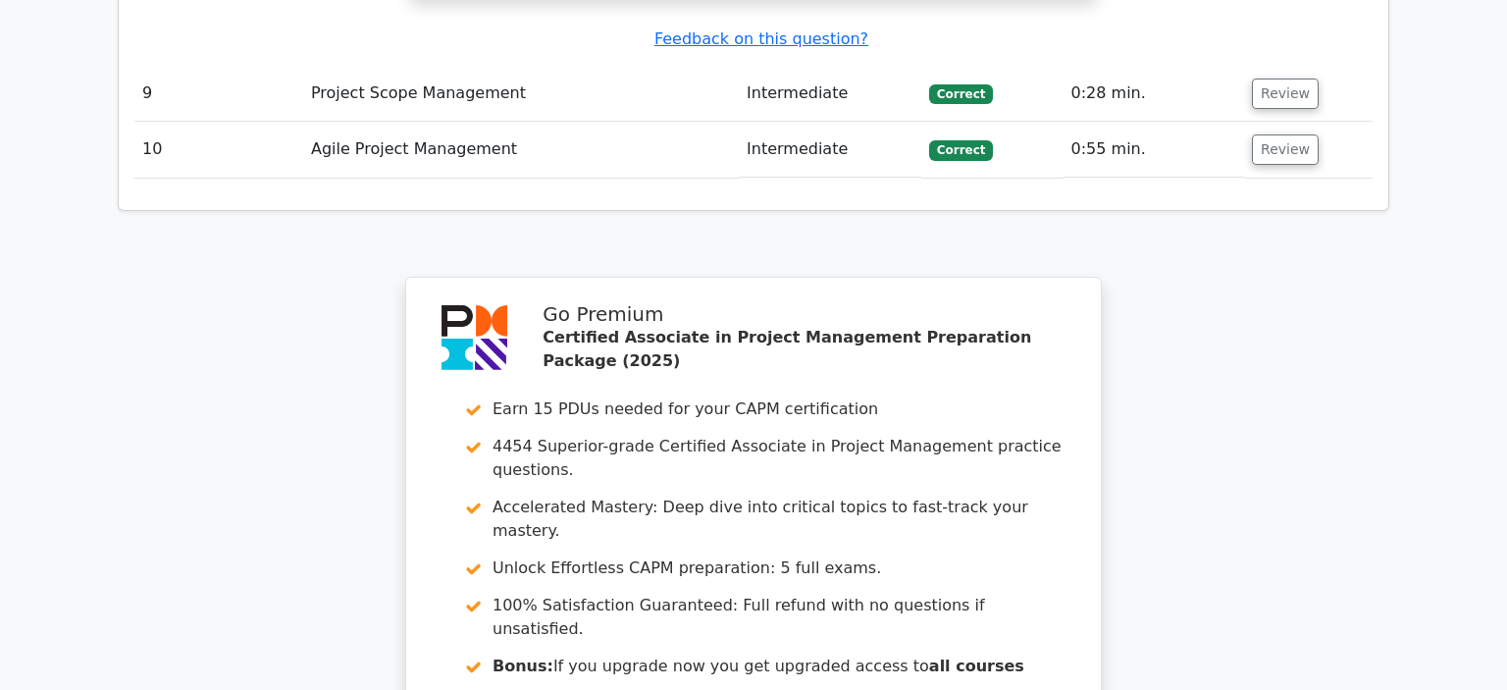
scroll to position [4148, 0]
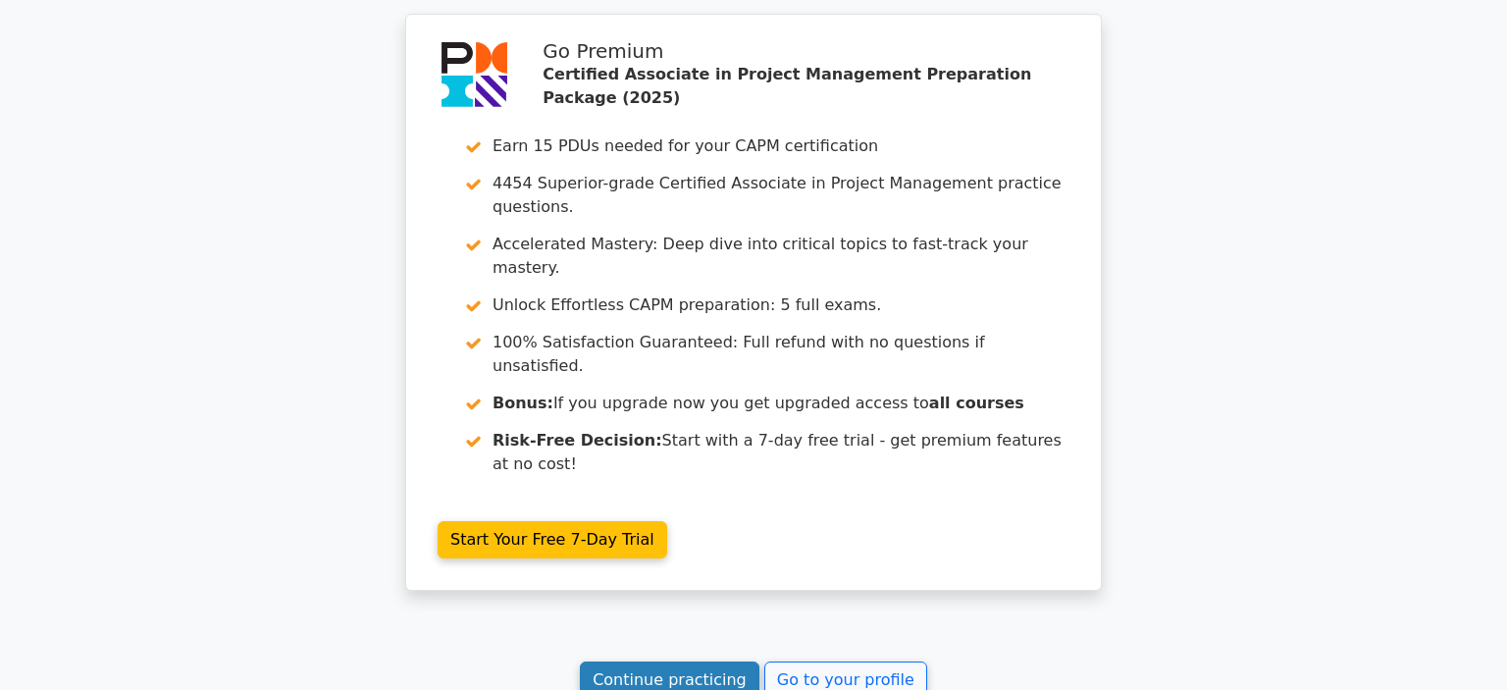
click at [704, 661] on link "Continue practicing" at bounding box center [670, 679] width 180 height 37
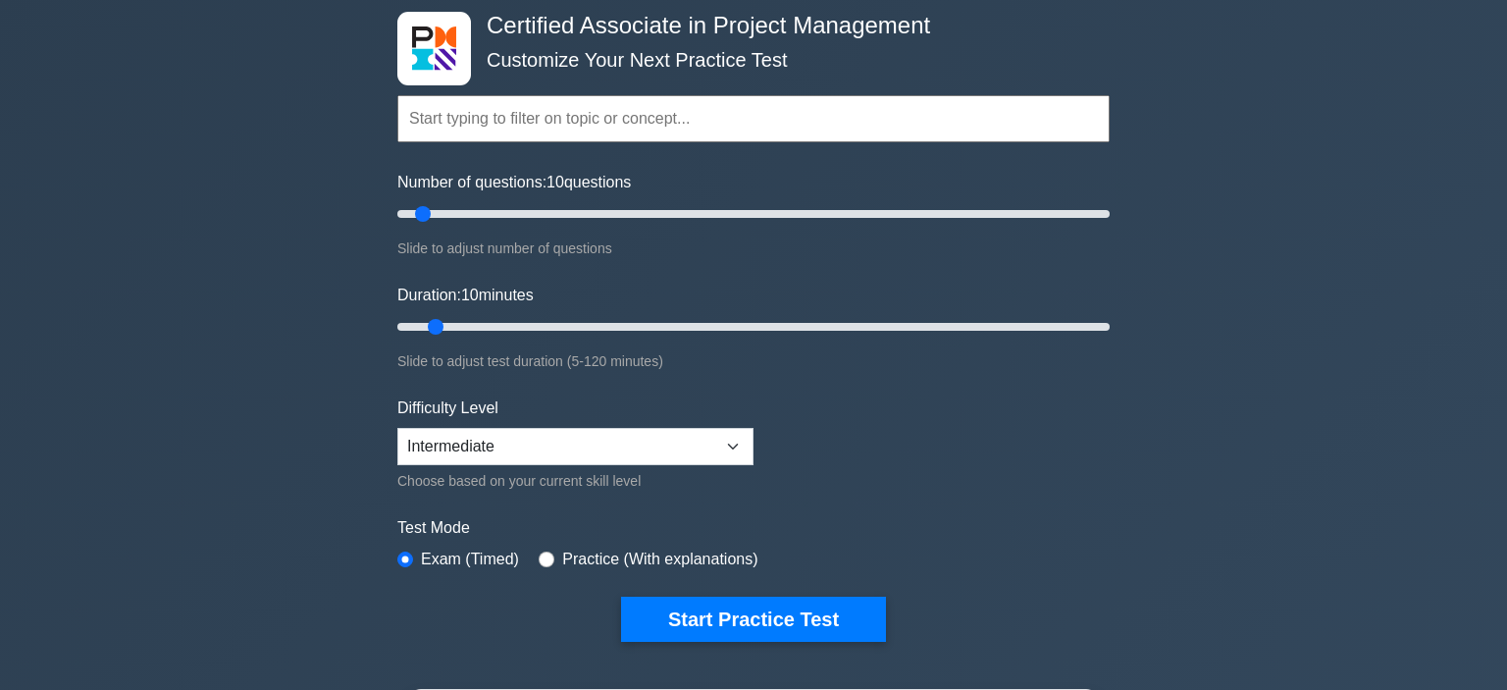
scroll to position [98, 0]
type input "20"
click at [503, 323] on input "Duration: 20 minutes" at bounding box center [753, 327] width 713 height 24
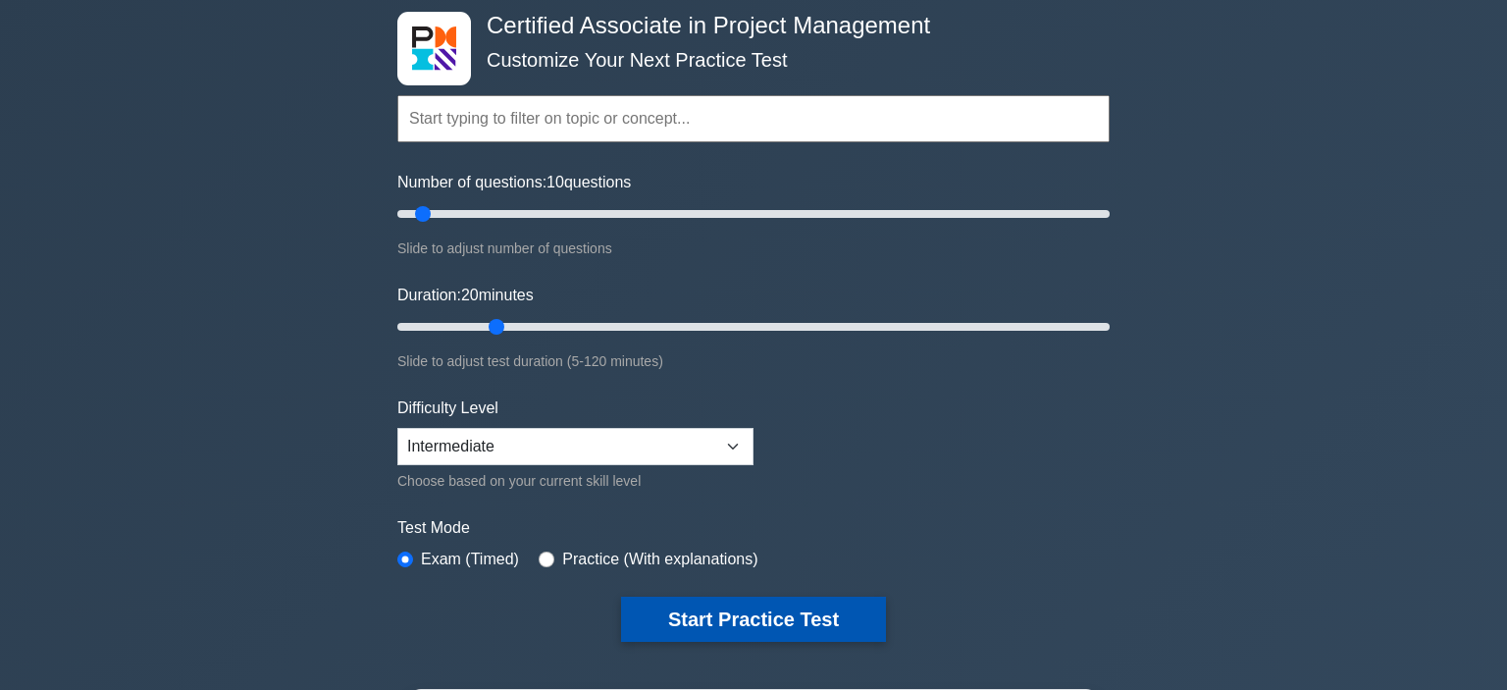
click at [778, 620] on button "Start Practice Test" at bounding box center [753, 619] width 265 height 45
